Goal: Transaction & Acquisition: Purchase product/service

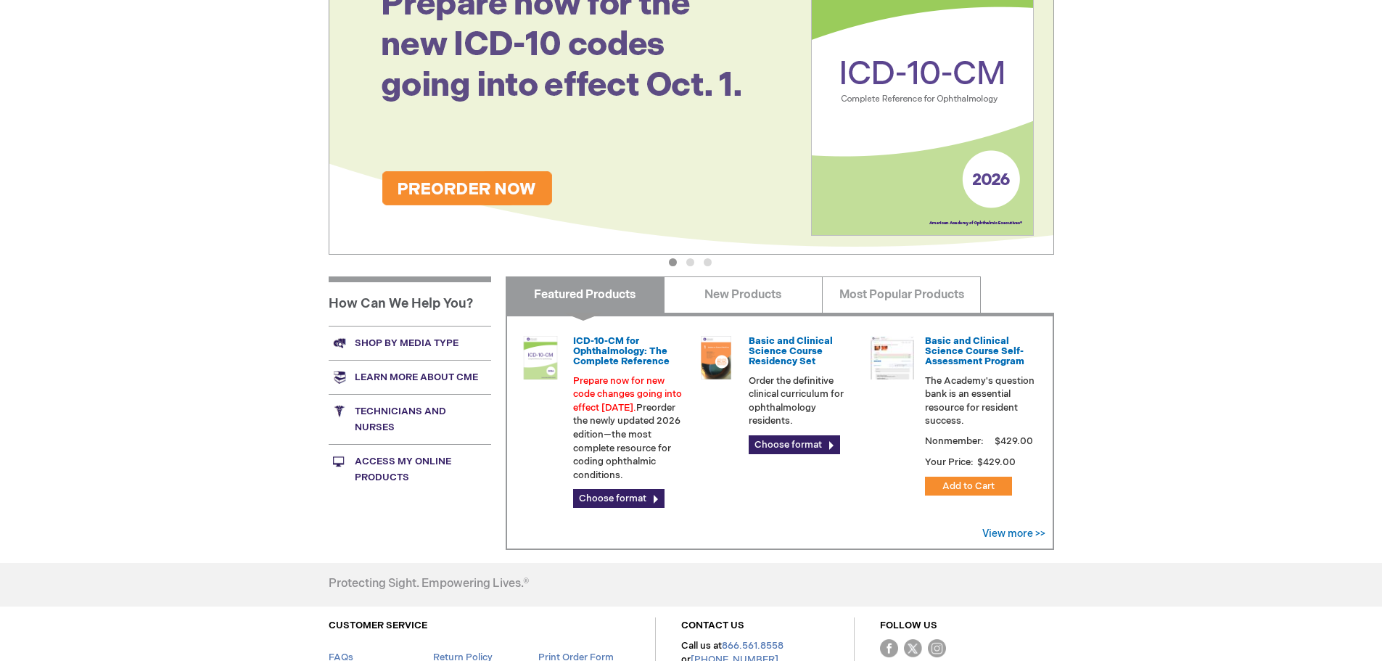
scroll to position [363, 0]
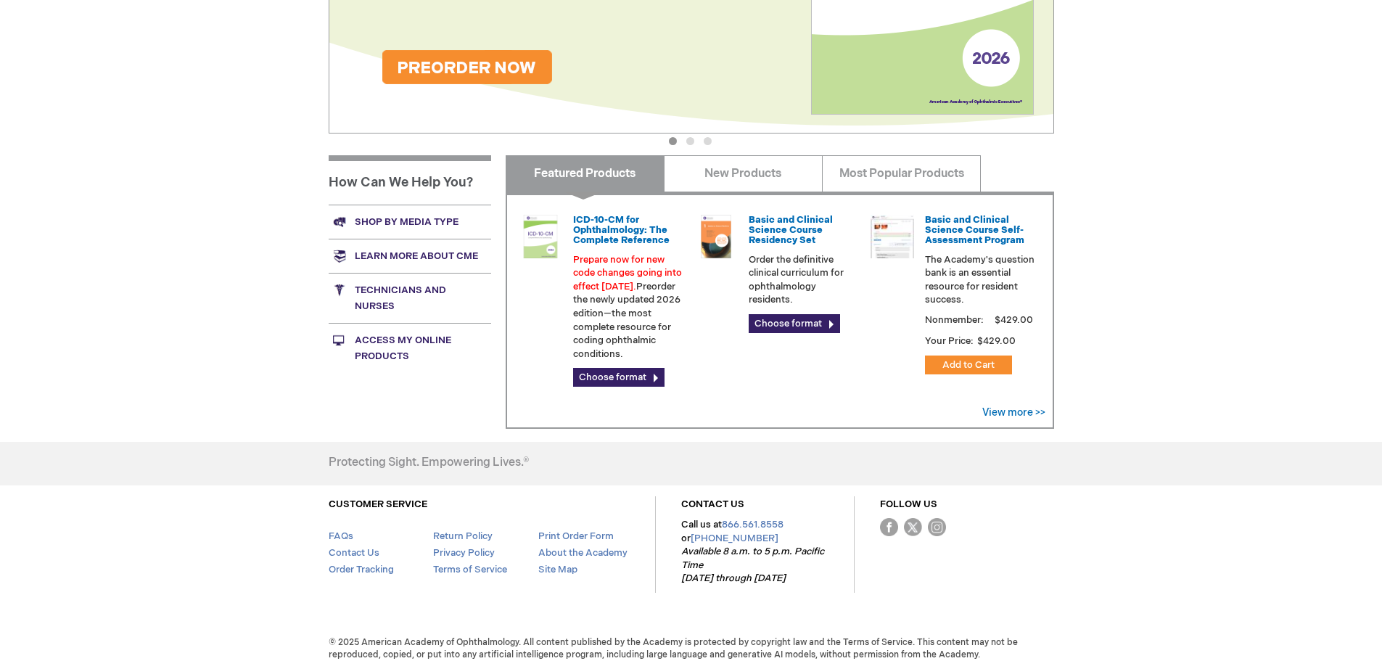
click at [419, 222] on link "Shop by media type" at bounding box center [410, 222] width 162 height 34
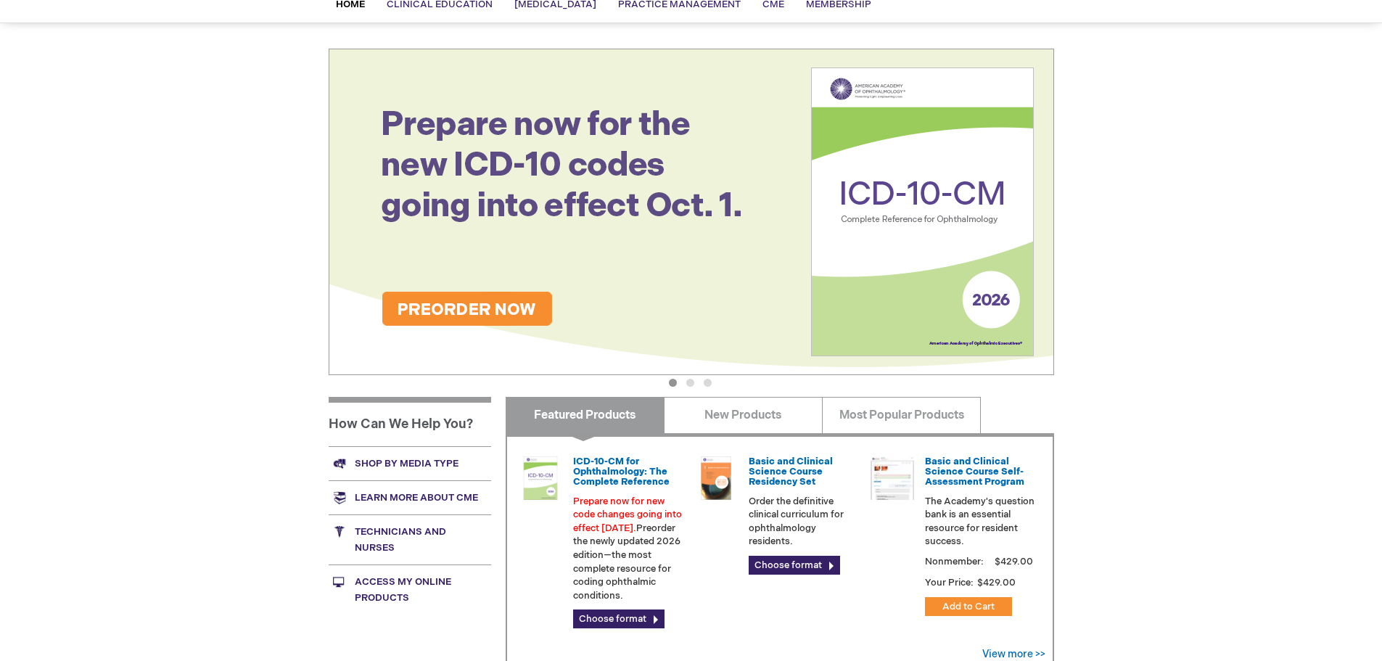
scroll to position [242, 0]
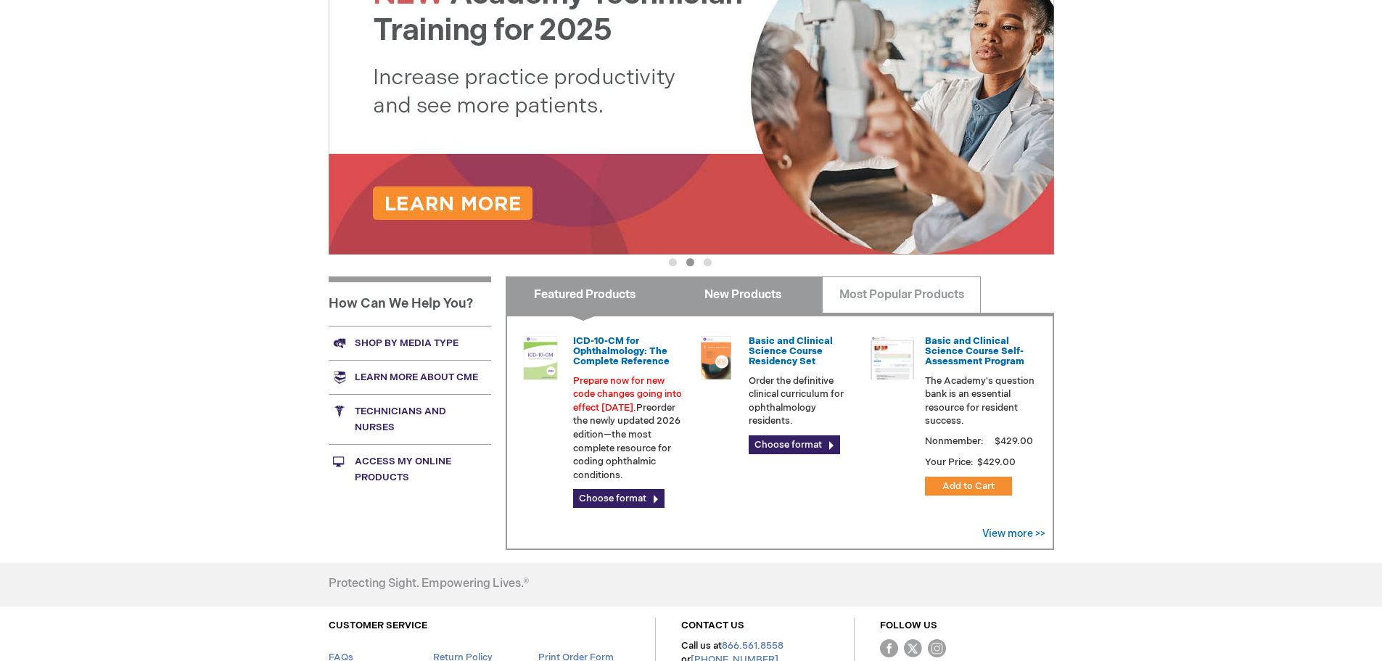
click at [703, 298] on link "New Products" at bounding box center [743, 294] width 159 height 36
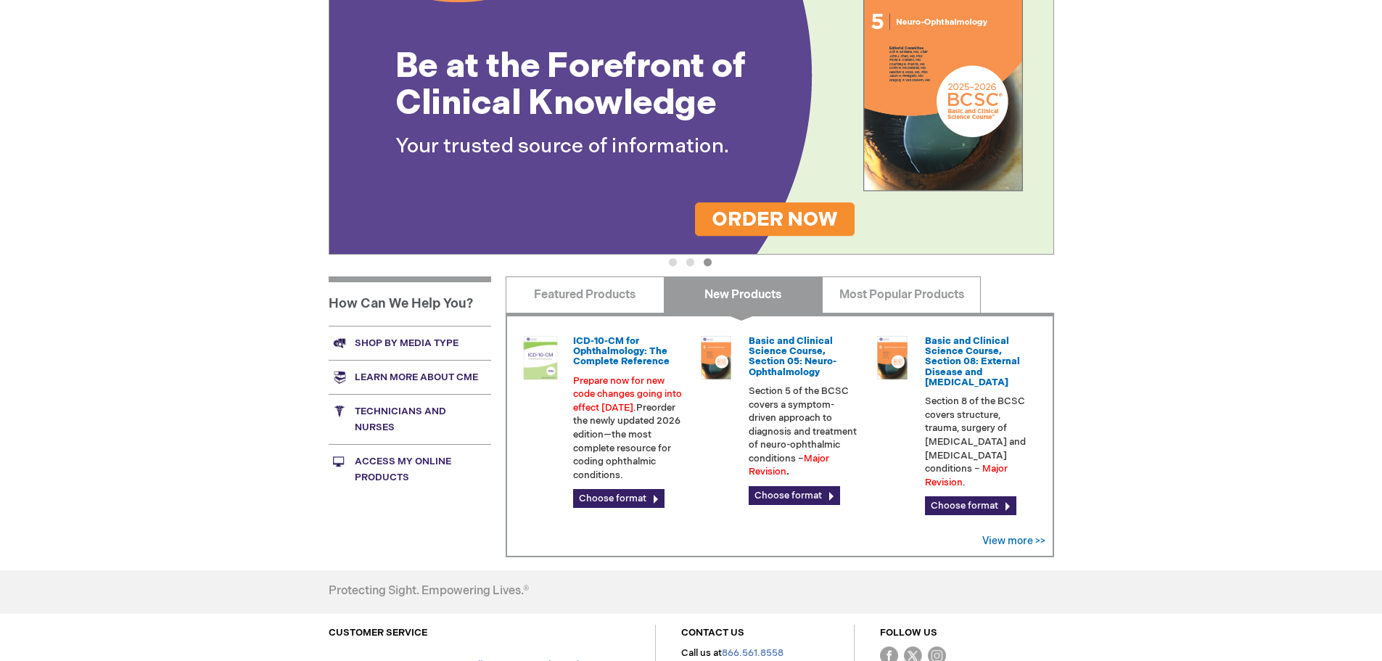
click at [389, 340] on link "Shop by media type" at bounding box center [410, 343] width 162 height 34
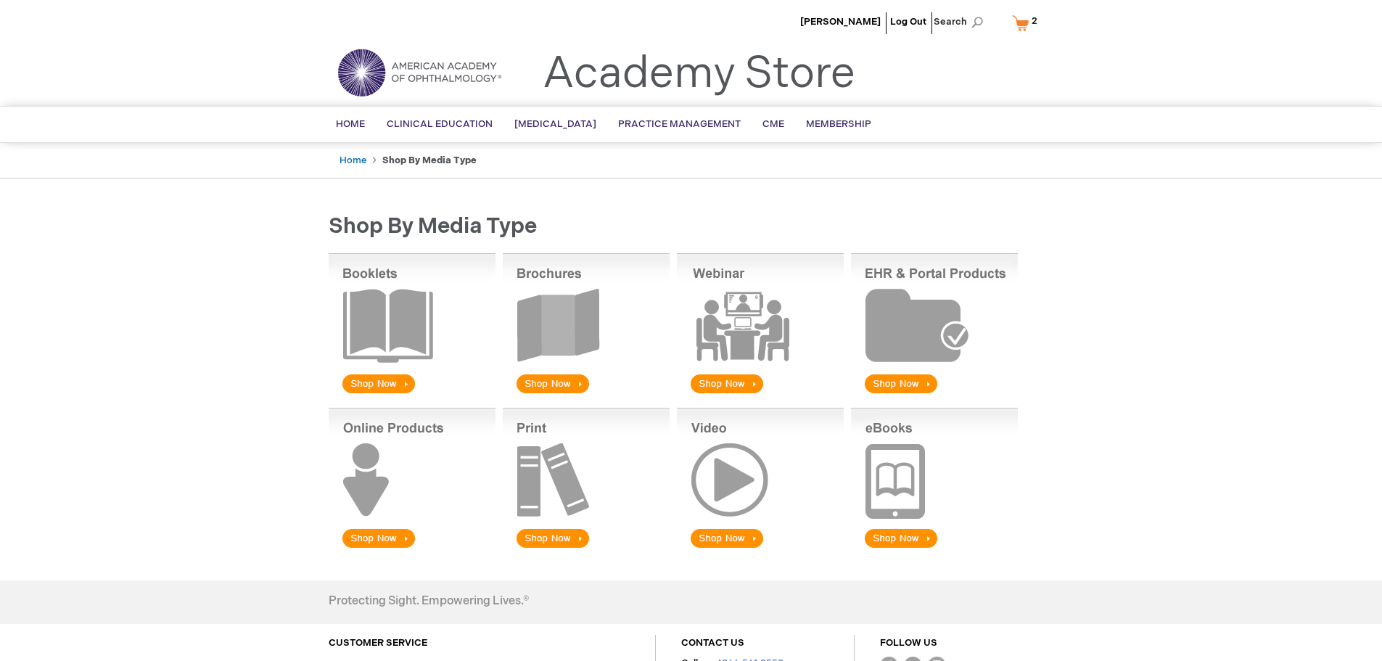
click at [556, 386] on img at bounding box center [586, 324] width 167 height 143
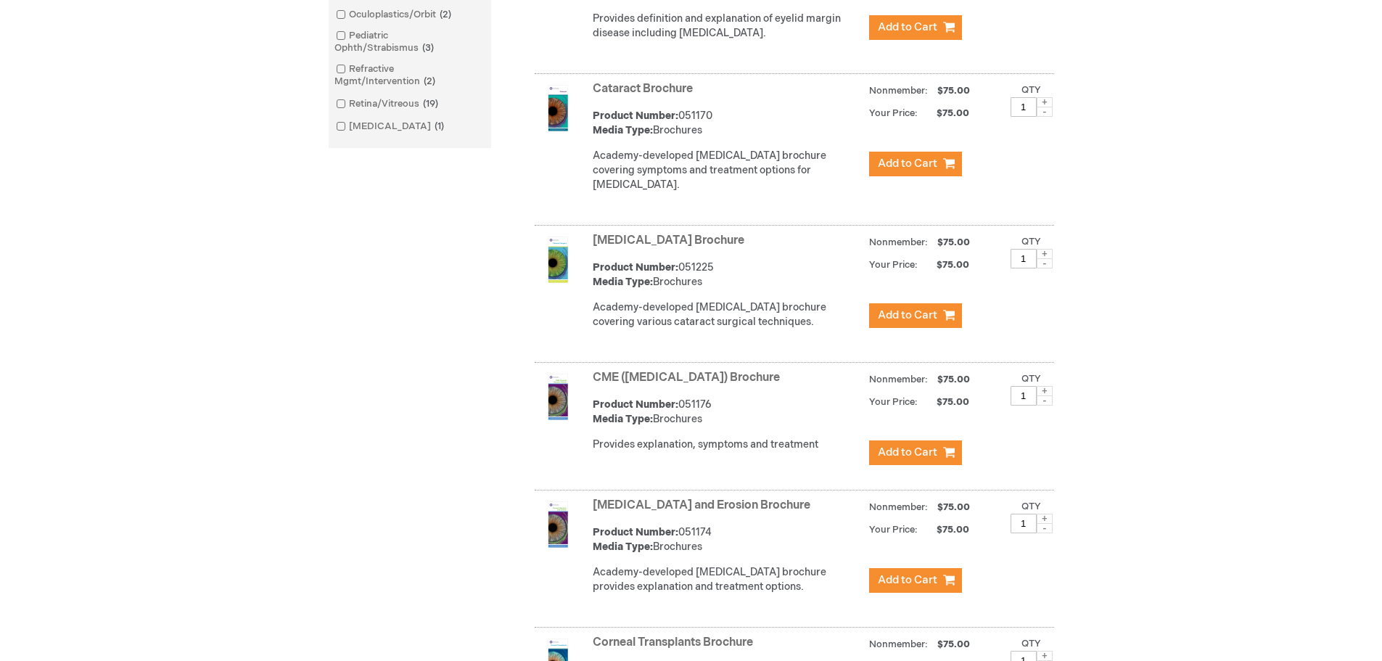
scroll to position [790, 0]
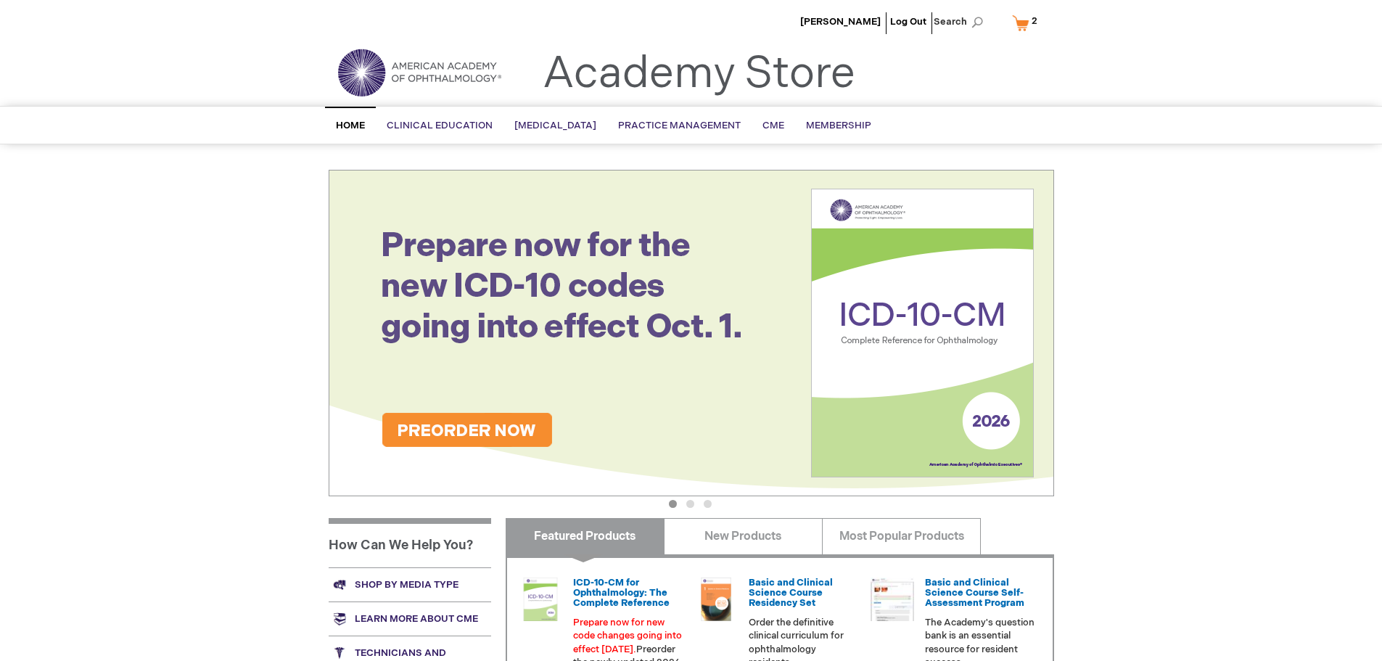
click at [1023, 30] on link "My Cart 2 2 items" at bounding box center [1028, 22] width 38 height 25
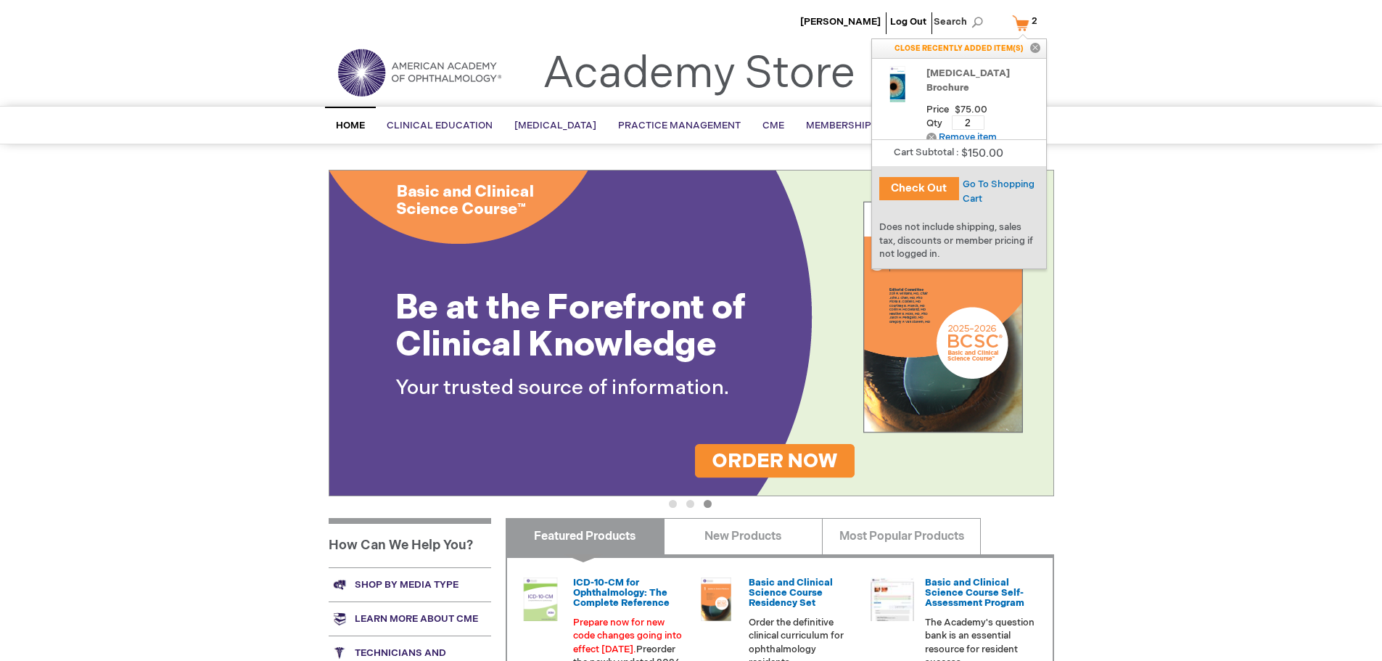
click at [933, 191] on button "Check Out" at bounding box center [919, 188] width 80 height 23
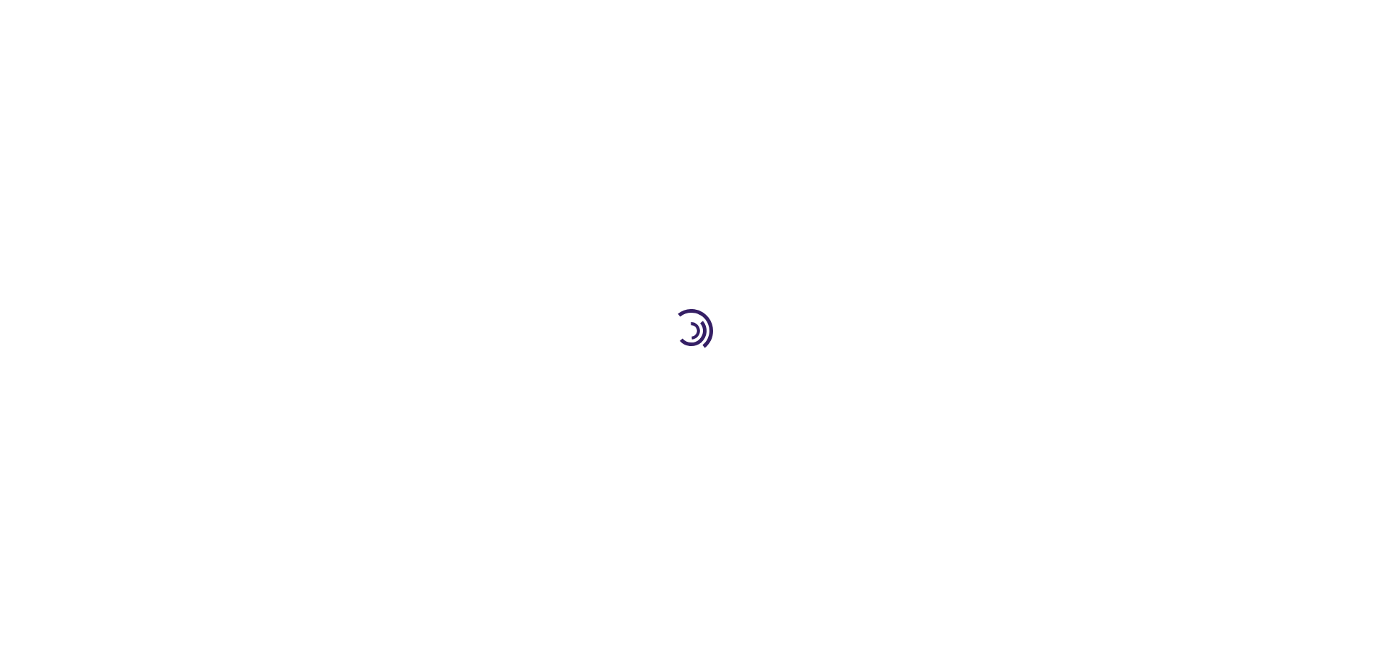
select select "US"
select select "12"
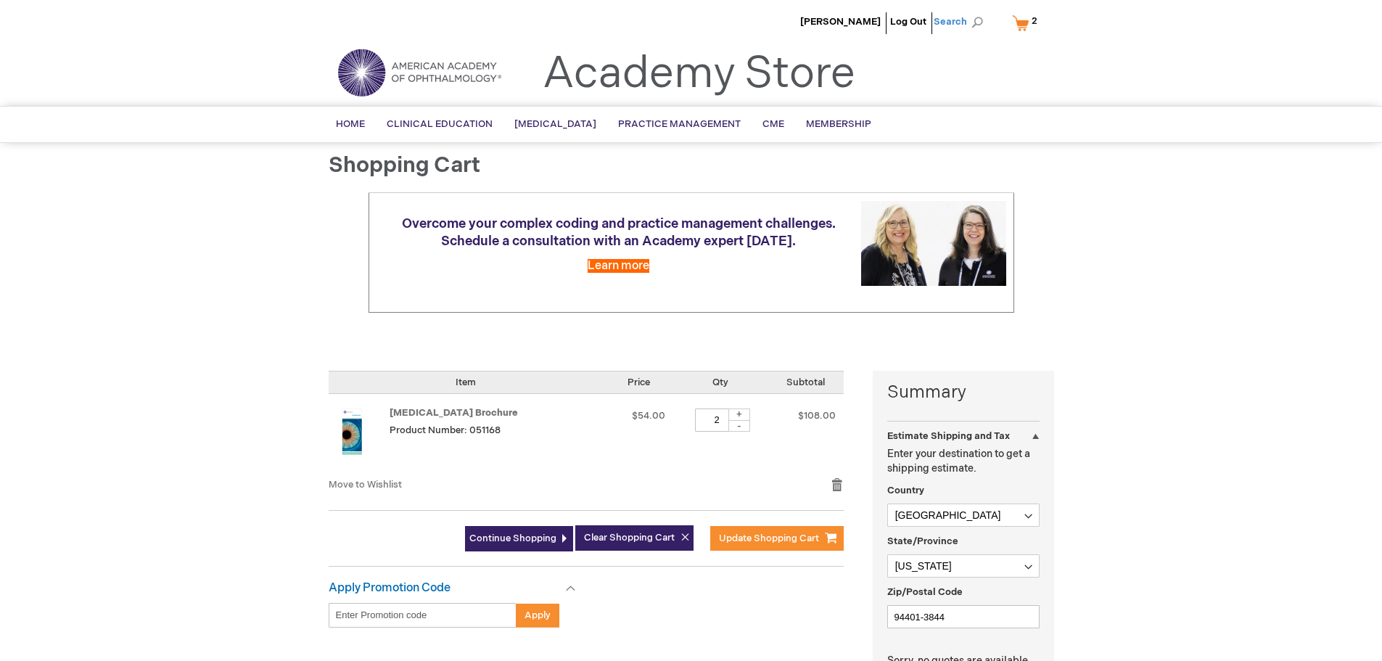
click at [954, 20] on span "Search" at bounding box center [961, 21] width 55 height 29
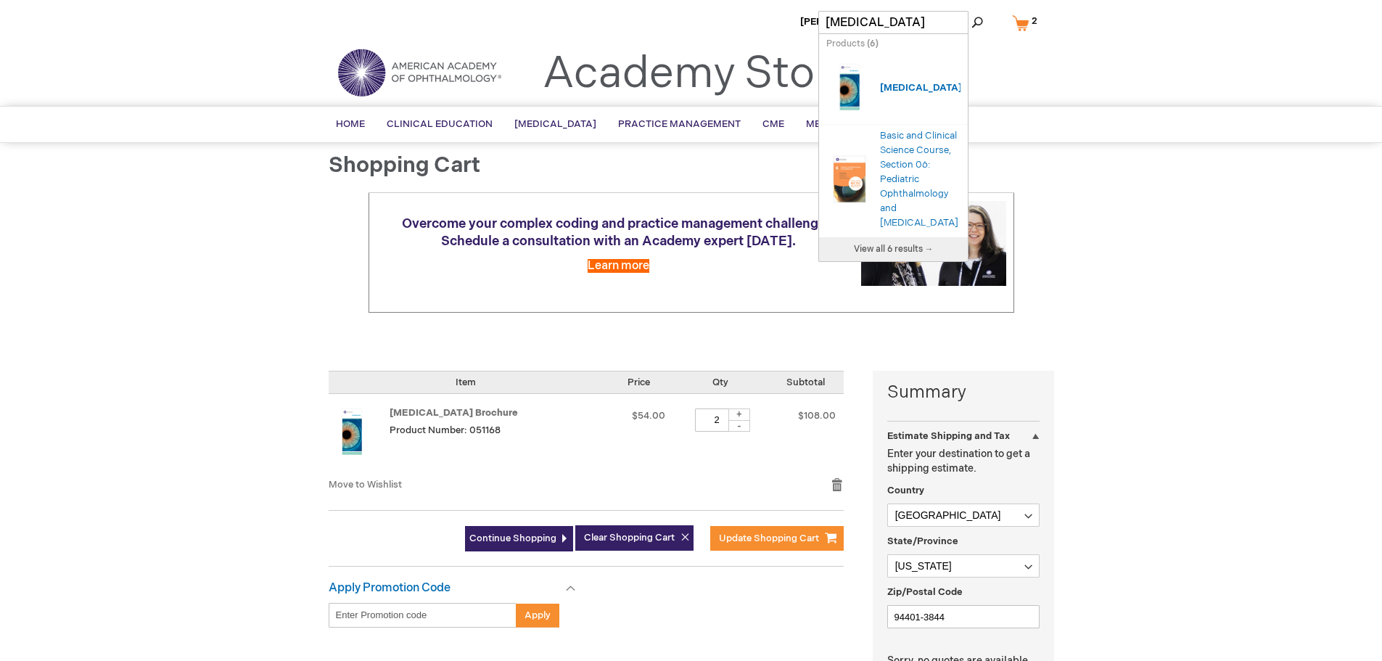
type input "amblyopia"
click at [1189, 213] on div "Oliver Torres Log Out Search My Cart 2 2 items CLOSE RECENTLY ADDED ITEM(S) Clo…" at bounding box center [691, 586] width 1382 height 1173
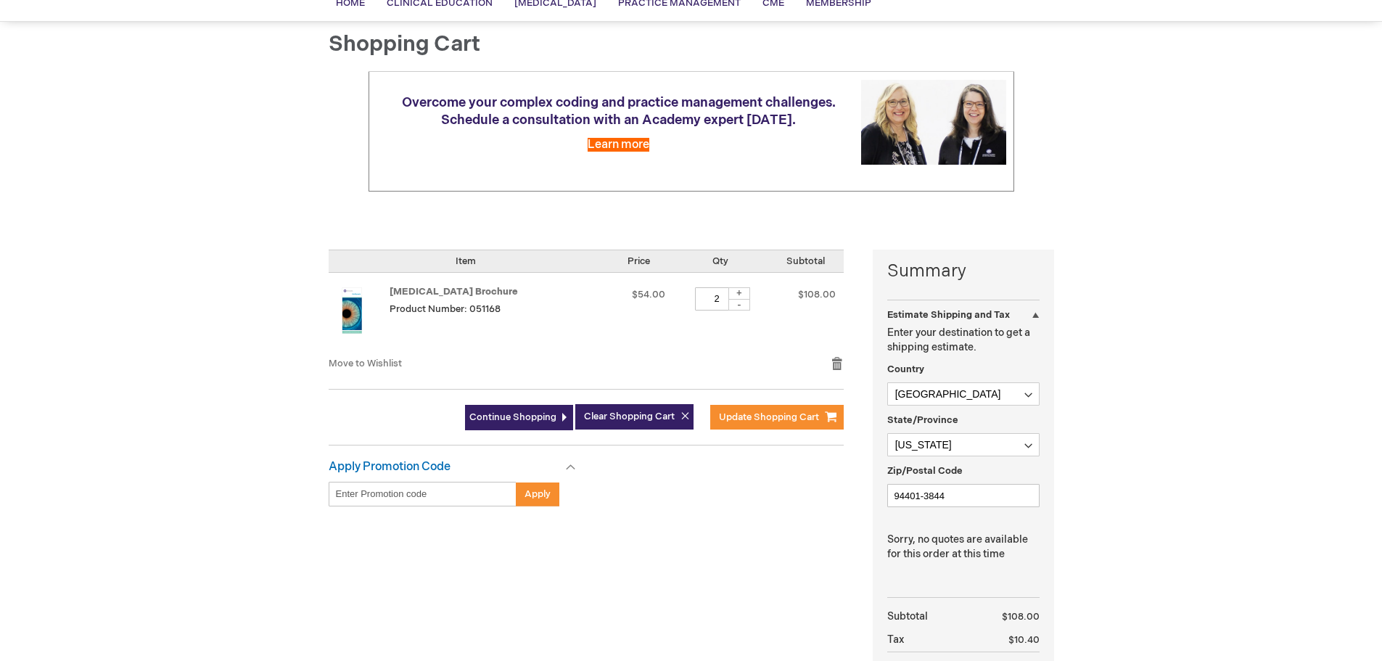
scroll to position [242, 0]
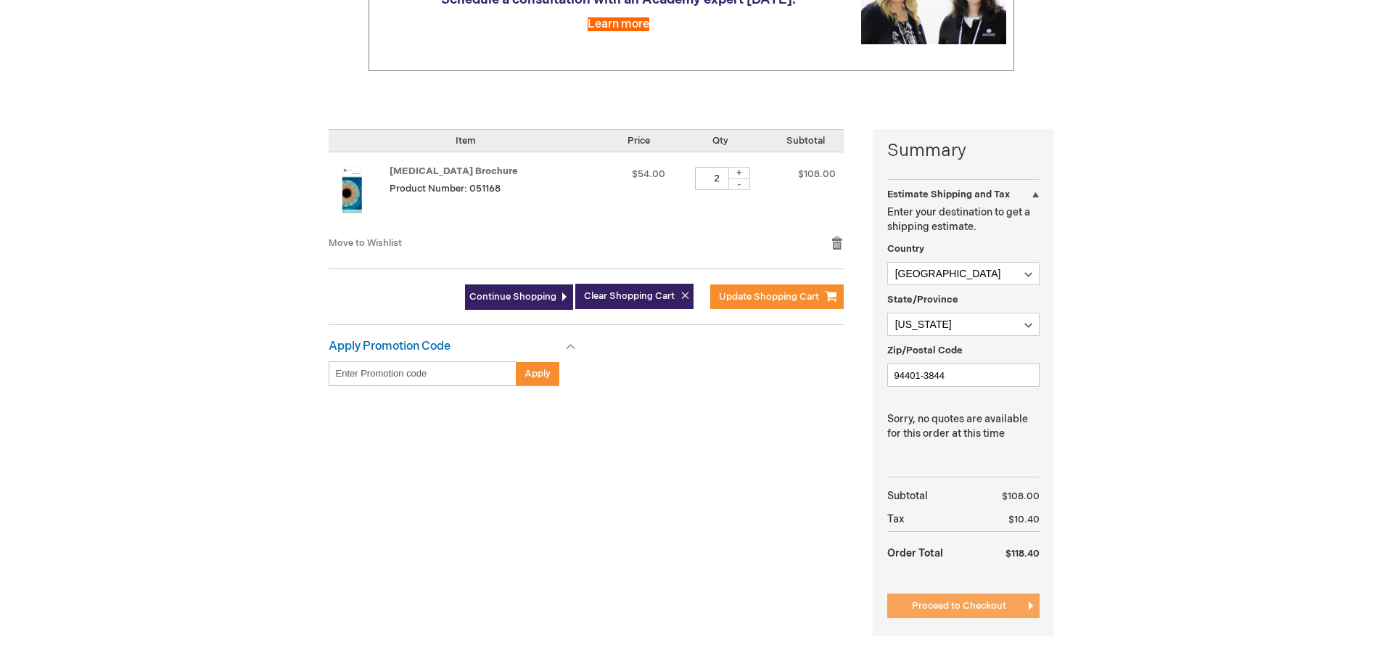
click at [944, 601] on span "Proceed to Checkout" at bounding box center [959, 606] width 94 height 12
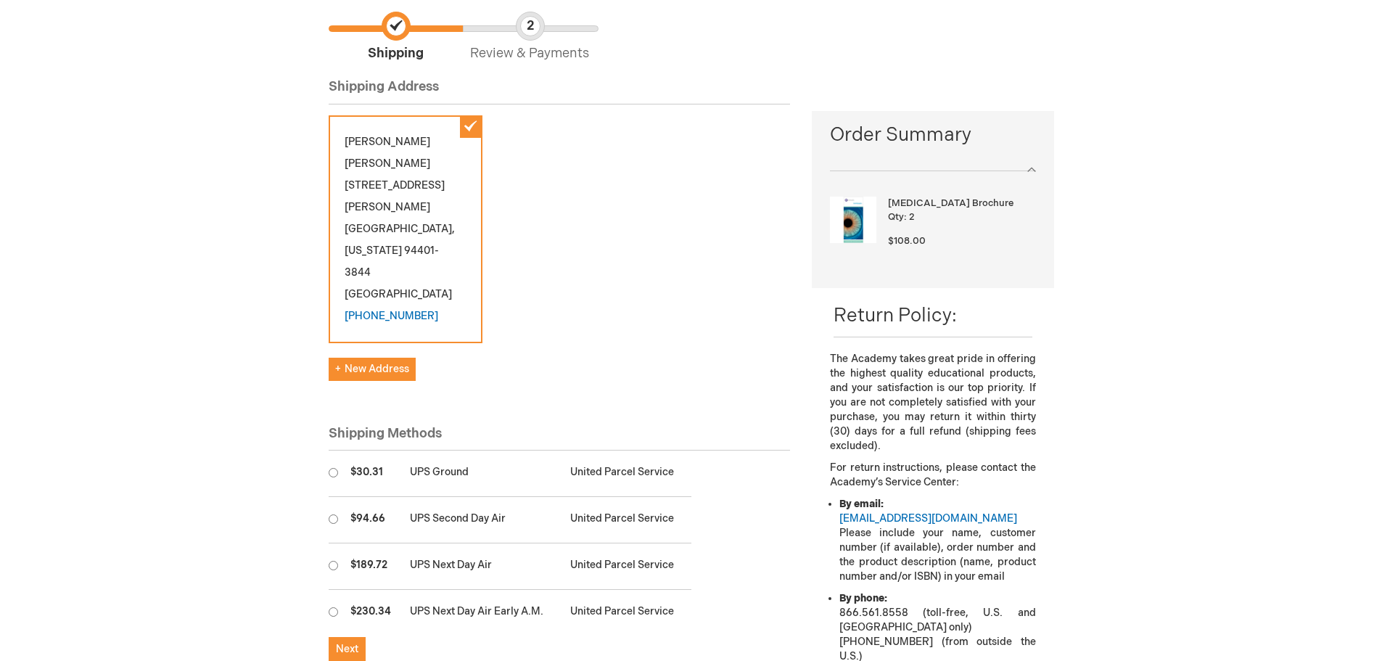
scroll to position [242, 0]
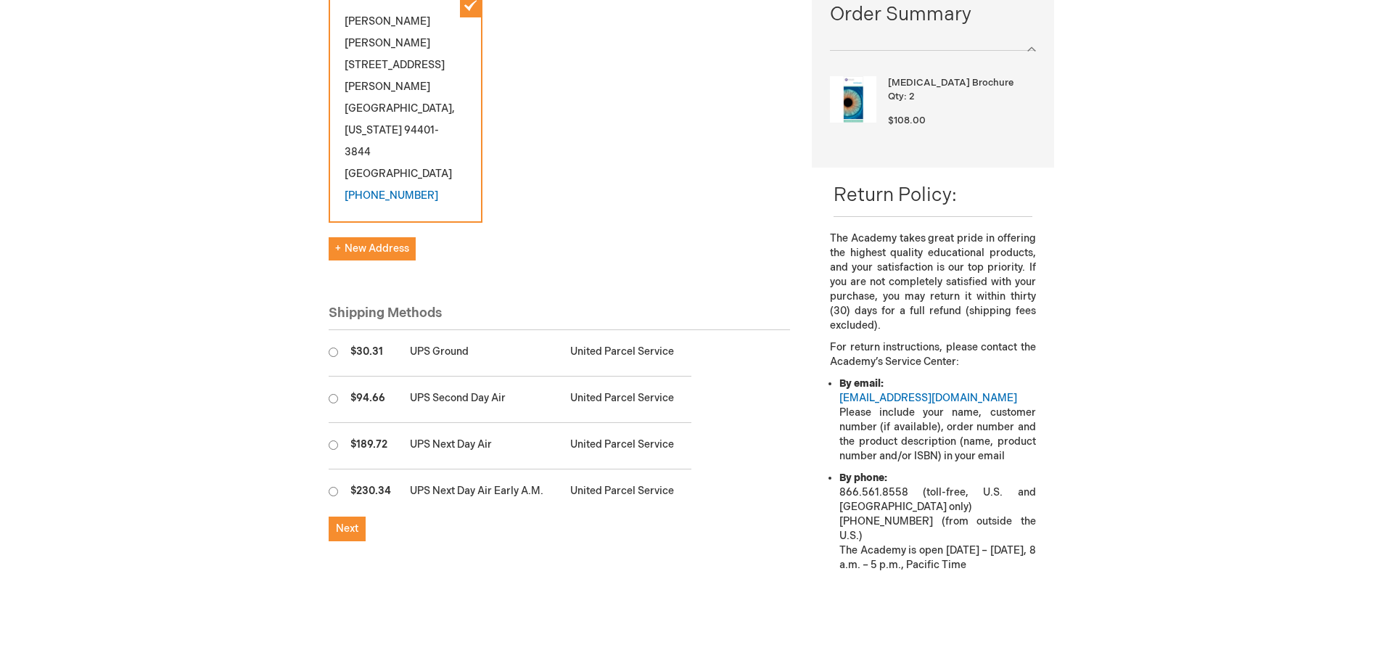
click at [333, 347] on input "radio" at bounding box center [333, 351] width 9 height 9
radio input "true"
click at [346, 522] on span "Next" at bounding box center [347, 528] width 22 height 12
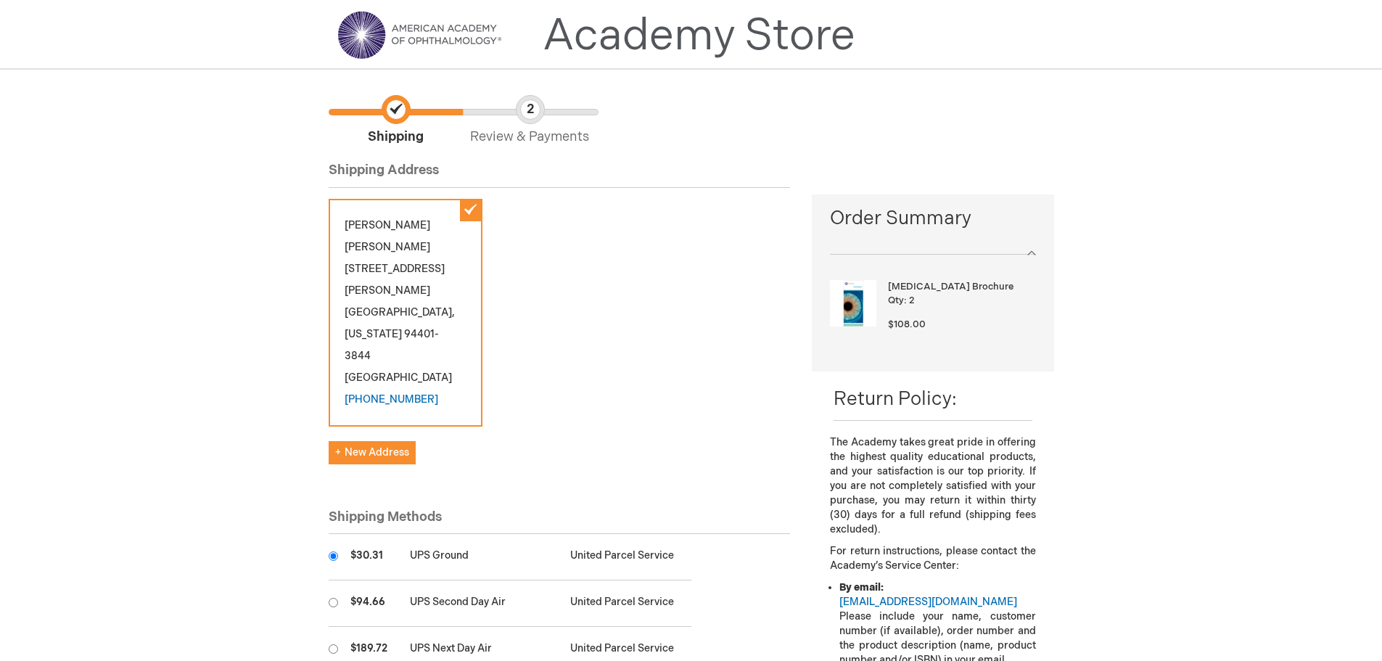
scroll to position [400, 0]
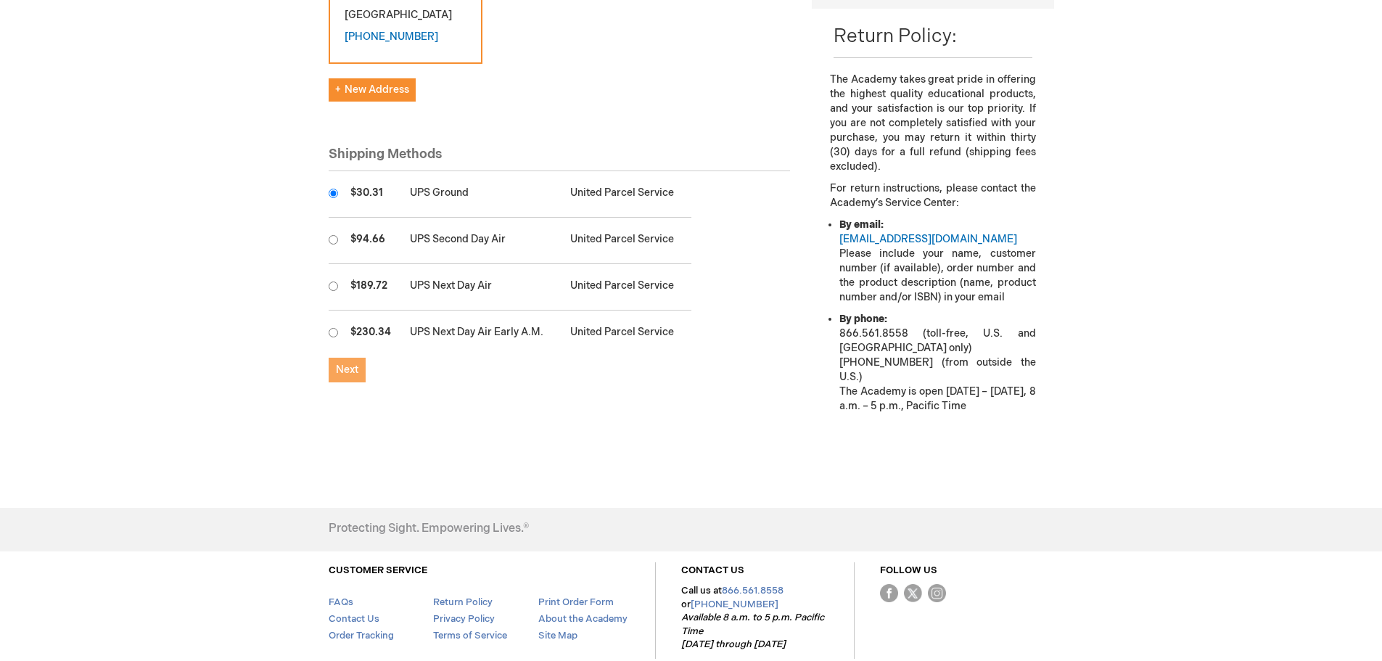
click at [357, 363] on span "Next" at bounding box center [347, 369] width 22 height 12
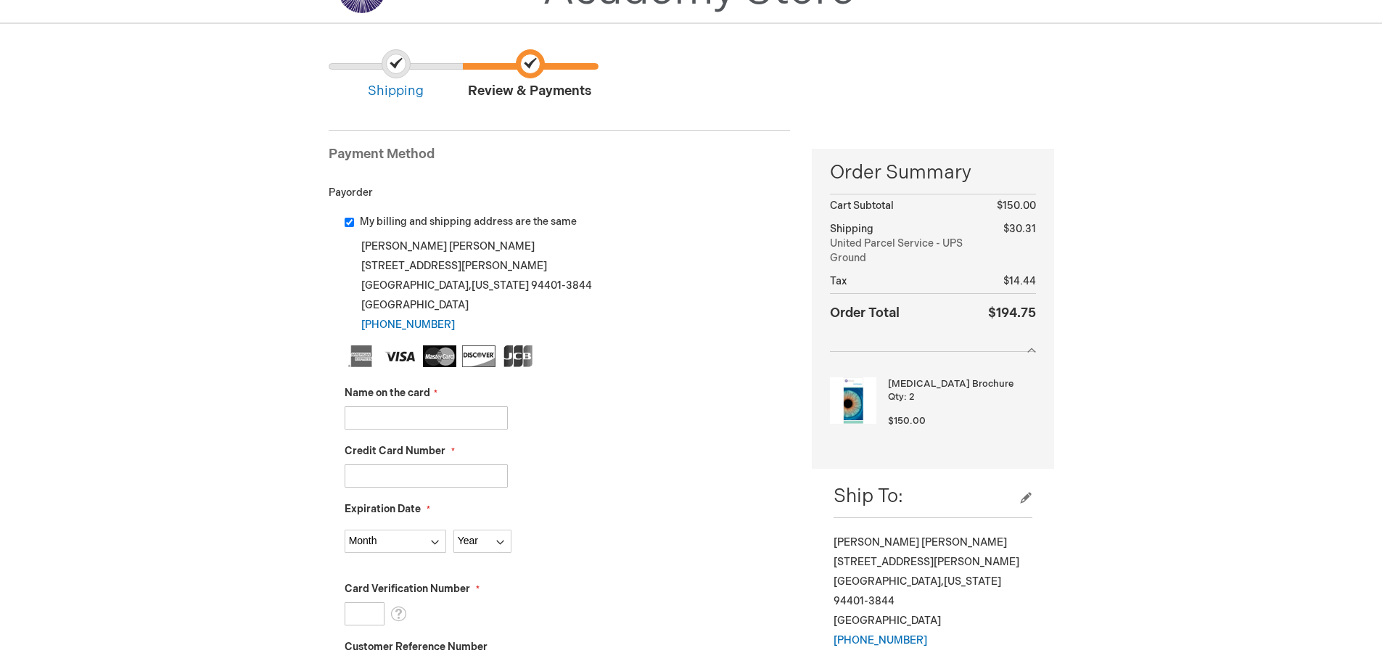
scroll to position [204, 0]
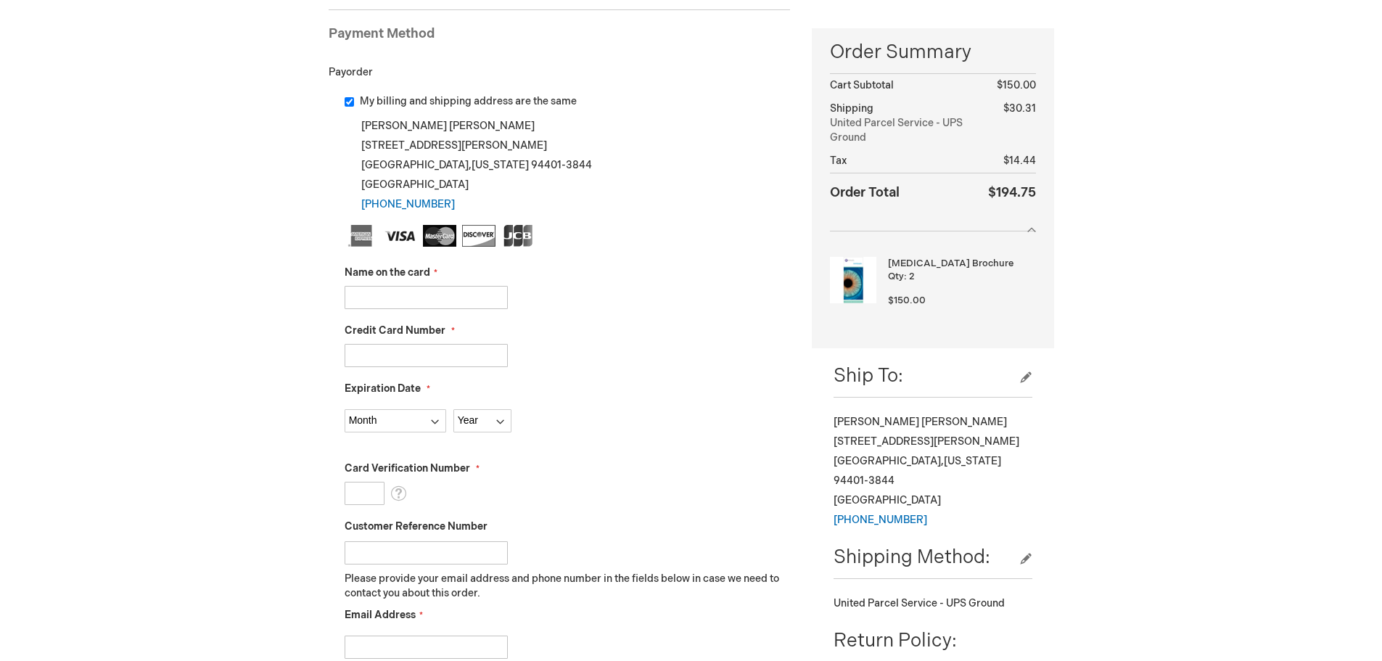
click at [388, 294] on input "Name on the card" at bounding box center [426, 297] width 163 height 23
type input "[PERSON_NAME]"
type input "4640182141212369"
click at [379, 419] on select "Month 01 - January 02 - February 03 - March 04 - April 05 - May 06 - June 07 - …" at bounding box center [396, 420] width 102 height 23
select select "9"
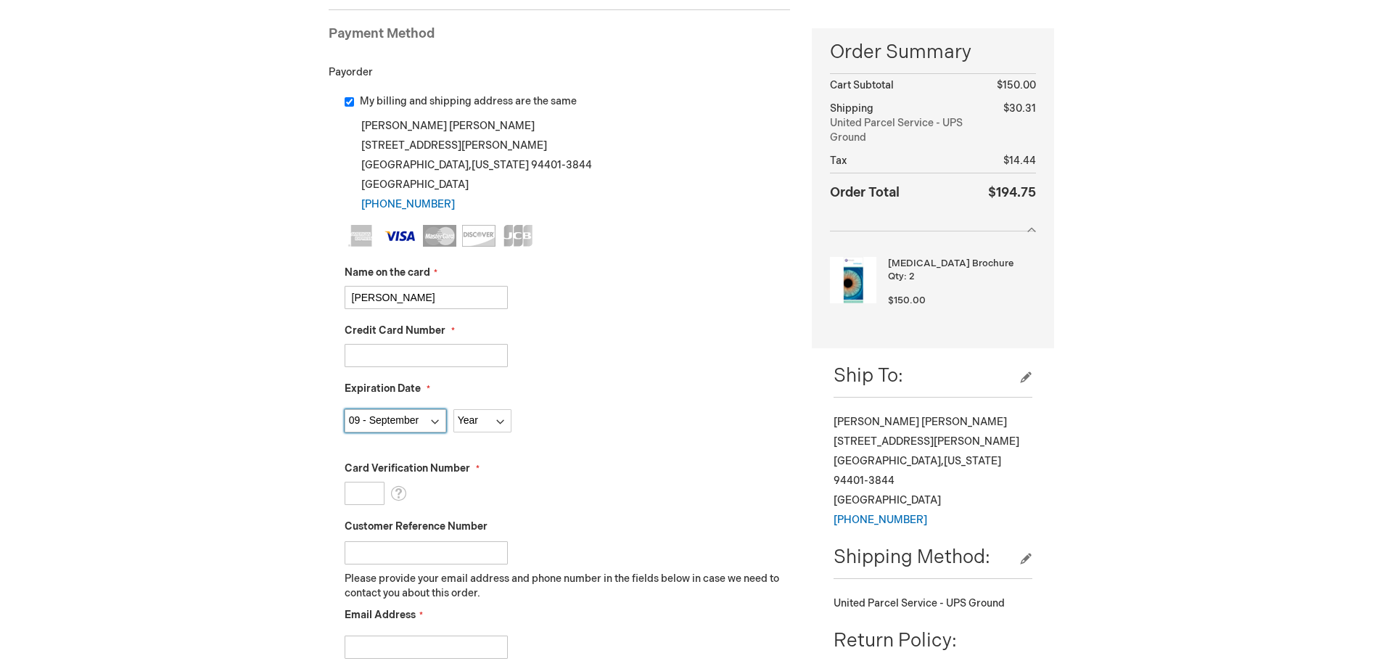
click at [345, 409] on select "Month 01 - January 02 - February 03 - March 04 - April 05 - May 06 - June 07 - …" at bounding box center [396, 420] width 102 height 23
click at [483, 425] on select "Year 2025 2026 2027 2028 2029 2030 2031 2032 2033 2034 2035" at bounding box center [482, 420] width 58 height 23
select select "2027"
click at [453, 409] on select "Year 2025 2026 2027 2028 2029 2030 2031 2032 2033 2034 2035" at bounding box center [482, 420] width 58 height 23
click at [361, 483] on input "Card Verification Number" at bounding box center [365, 493] width 40 height 23
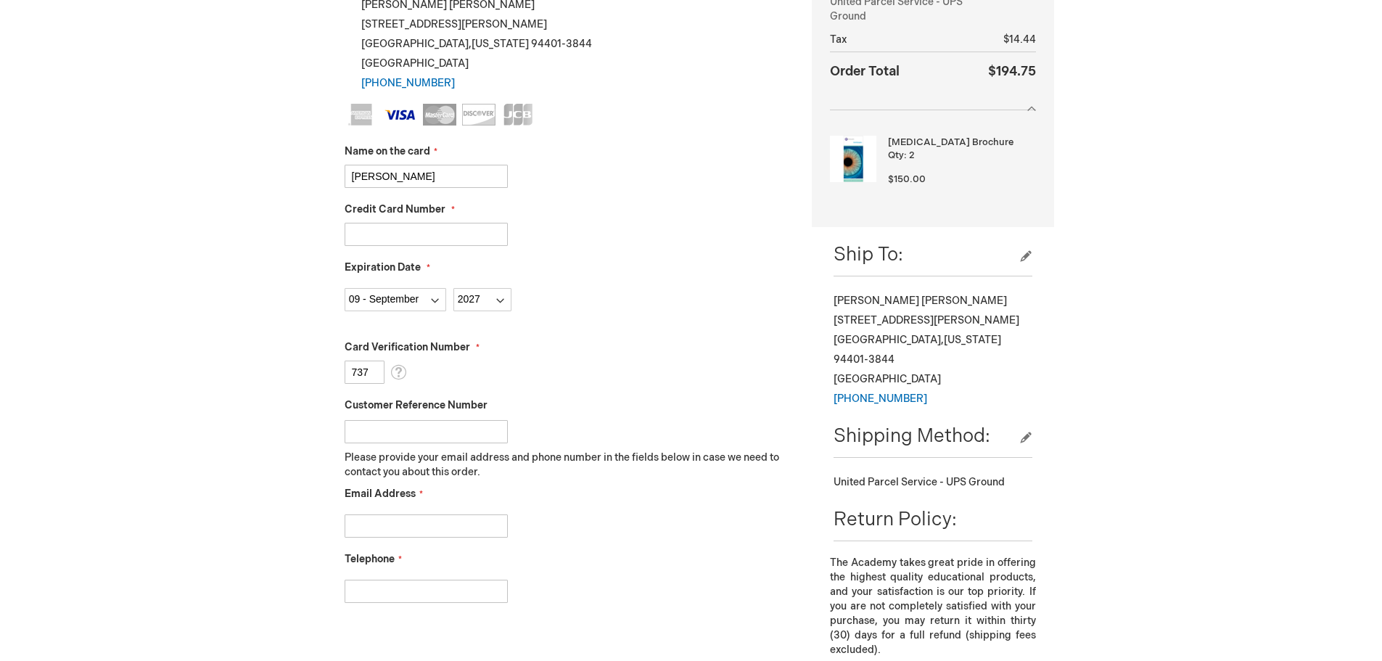
scroll to position [446, 0]
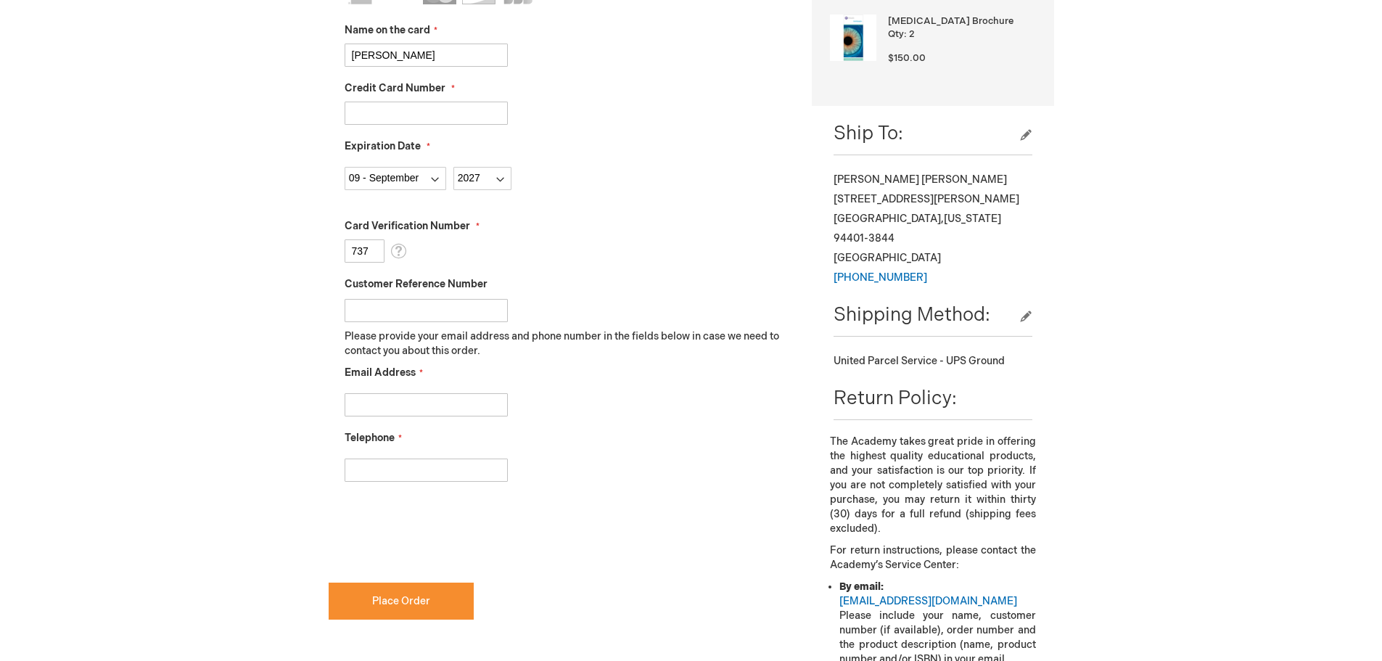
type input "737"
click at [395, 408] on input "Email Address" at bounding box center [426, 404] width 163 height 23
type input "otorres@peneye.com"
type input "6502357522"
checkbox input "true"
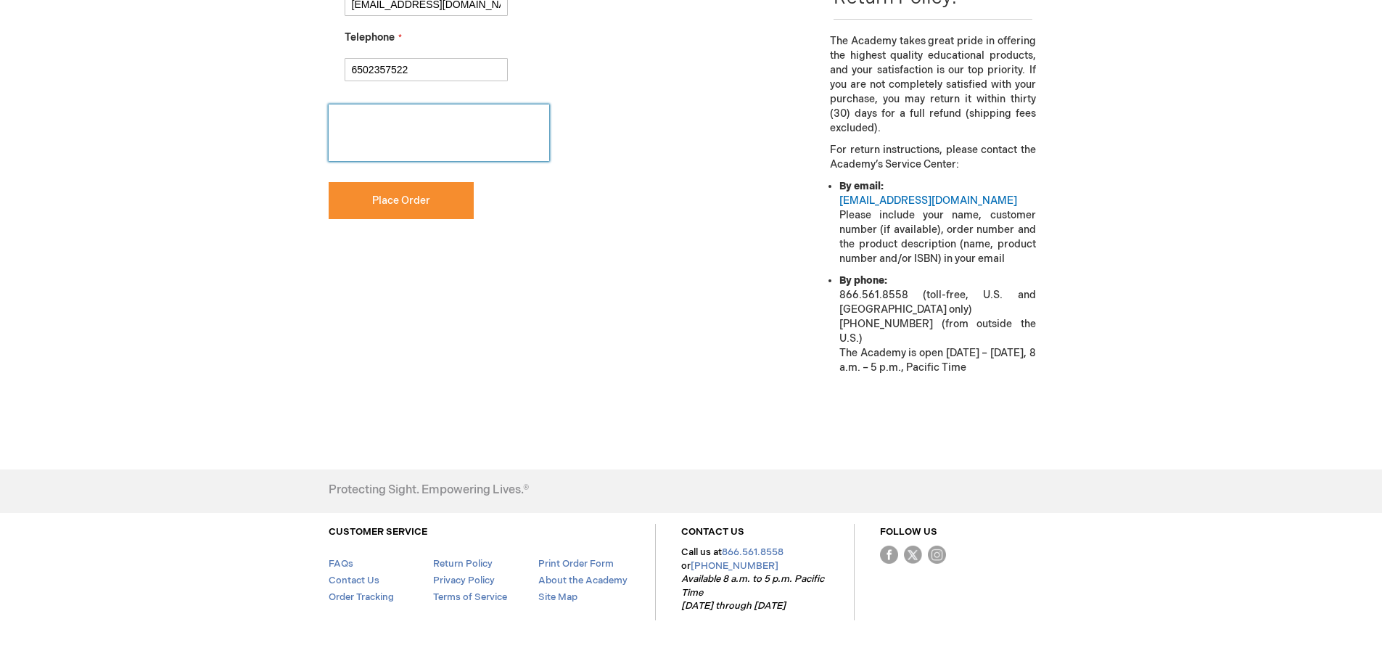
scroll to position [0, 0]
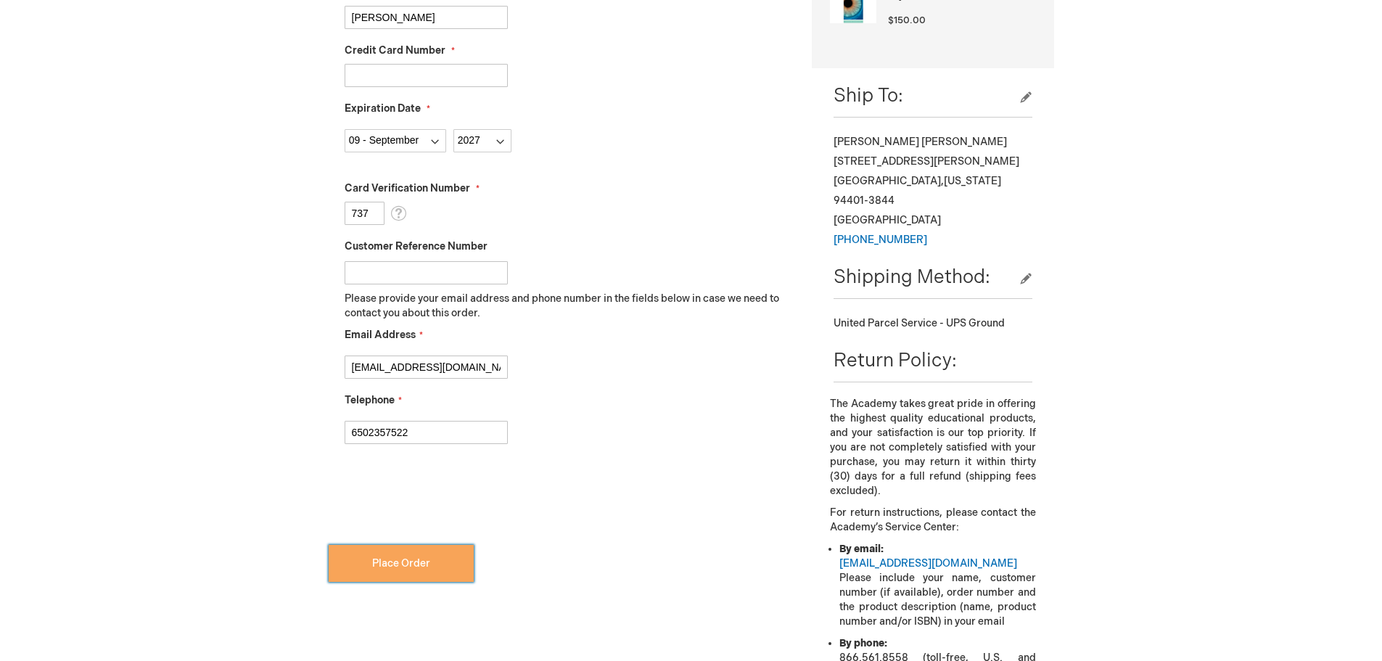
click at [412, 573] on button "Place Order" at bounding box center [401, 563] width 145 height 37
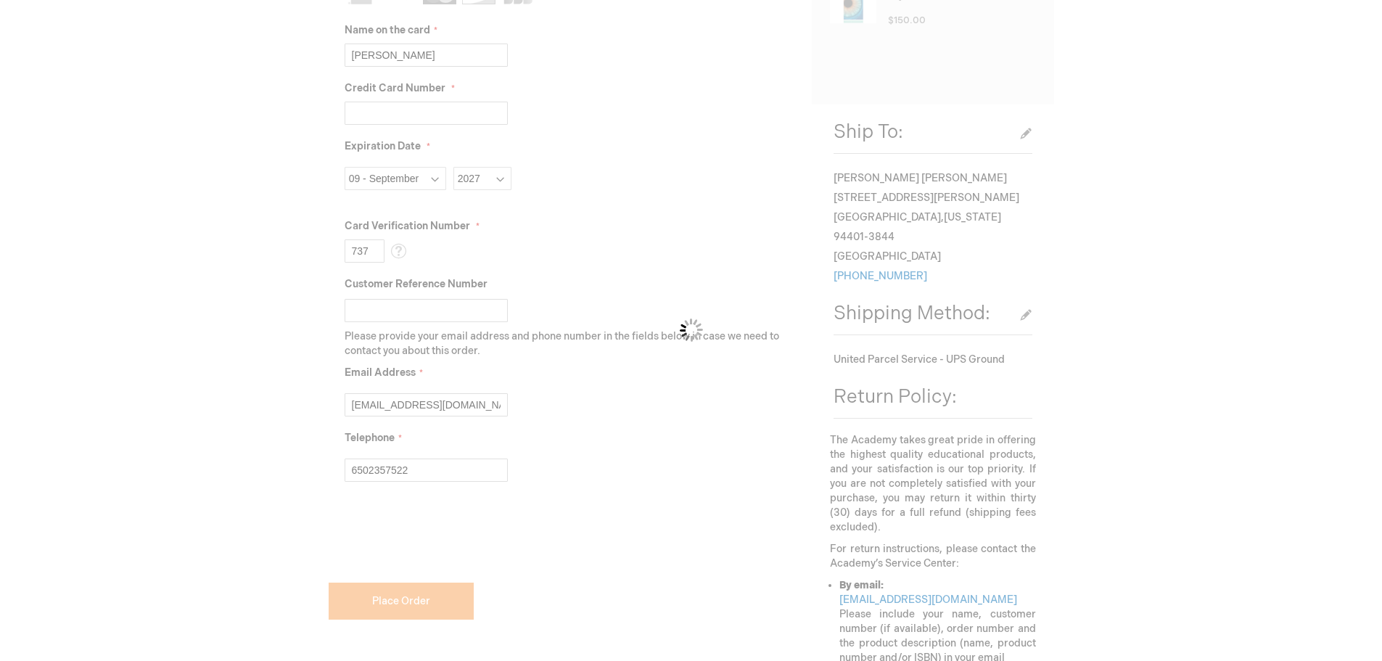
scroll to position [560, 0]
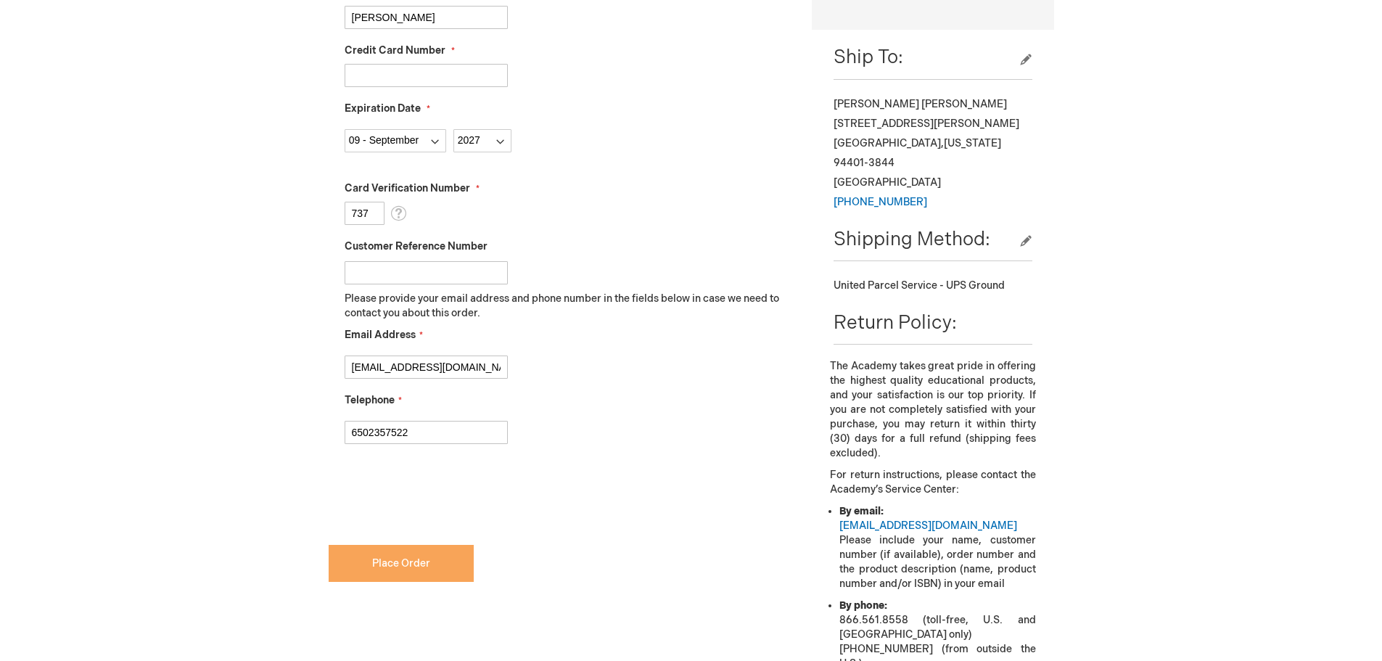
click at [420, 559] on span "Place Order" at bounding box center [401, 563] width 58 height 12
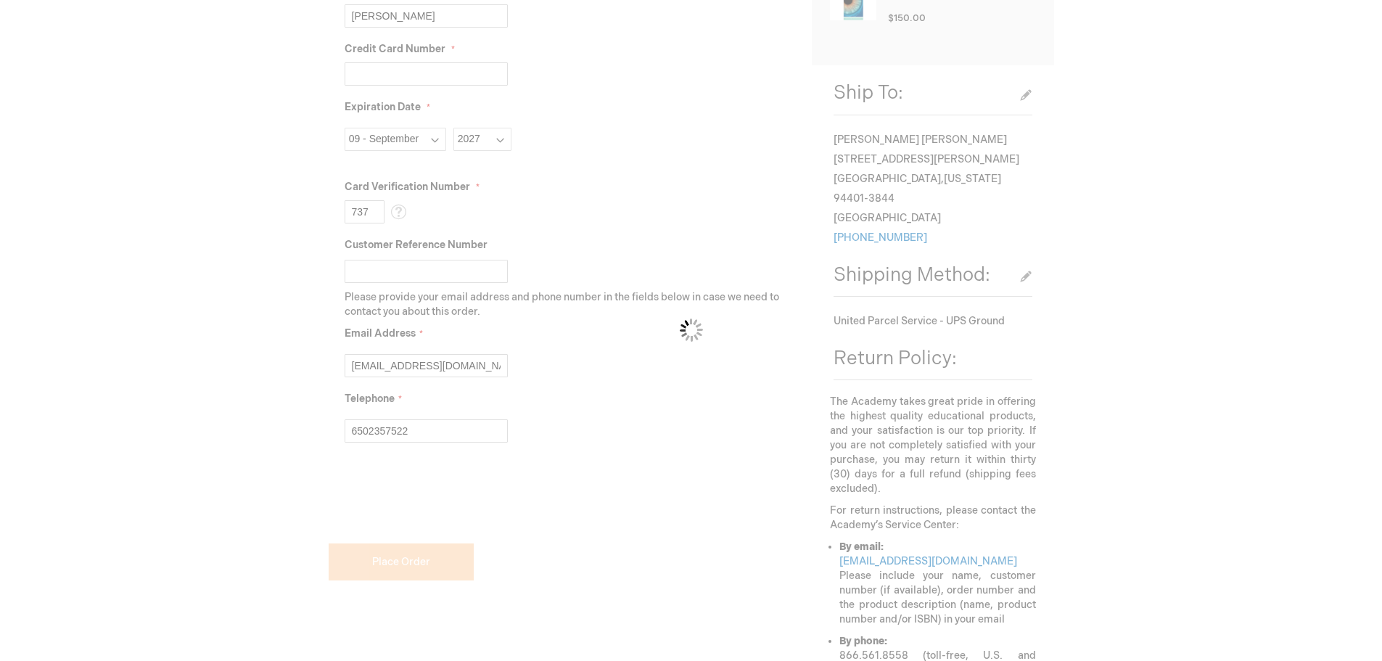
scroll to position [484, 0]
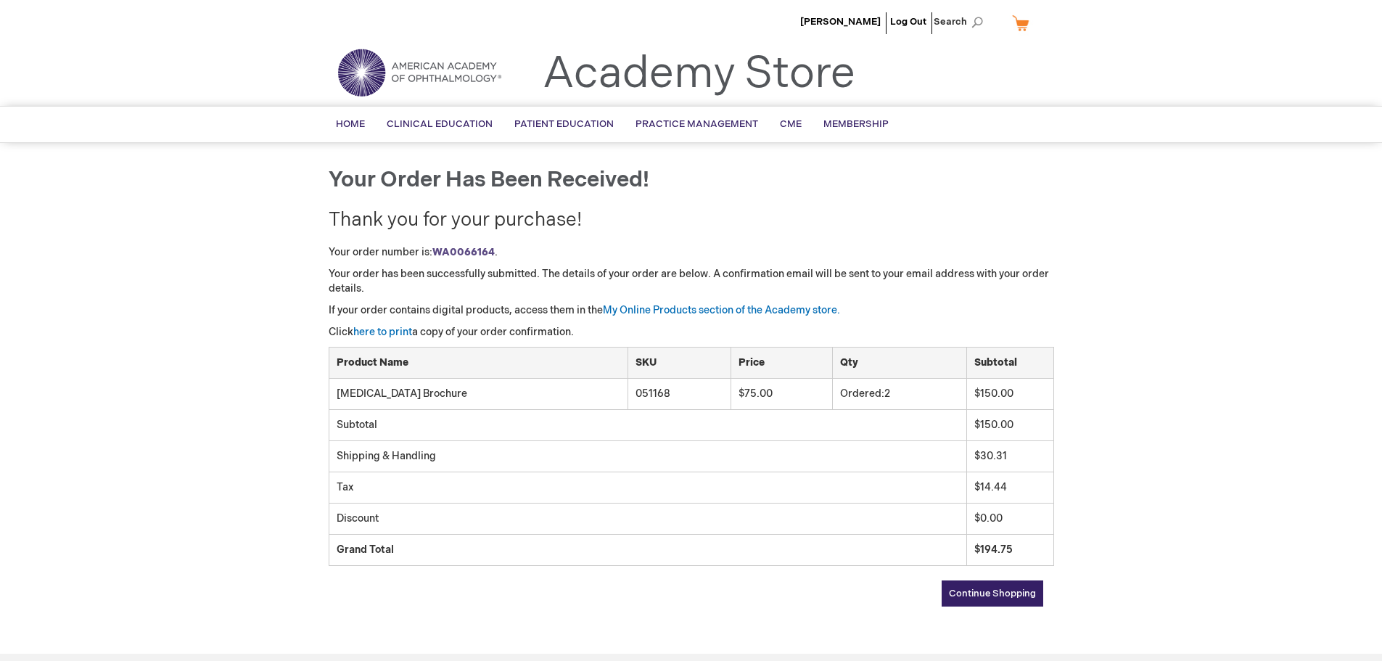
click at [976, 594] on span "Continue Shopping" at bounding box center [992, 594] width 87 height 12
